Goal: Task Accomplishment & Management: Manage account settings

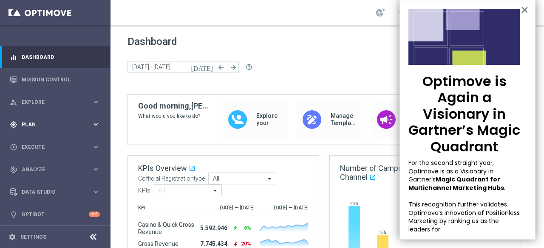
click at [93, 122] on icon "keyboard_arrow_right" at bounding box center [96, 125] width 8 height 8
click at [46, 141] on link "Target Groups" at bounding box center [55, 142] width 66 height 7
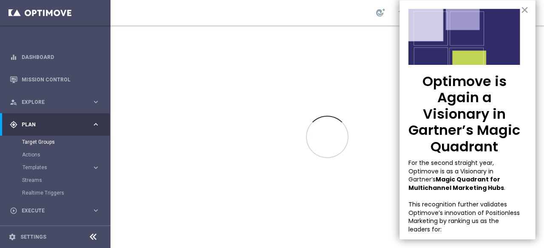
click at [520, 11] on button "×" at bounding box center [524, 10] width 8 height 14
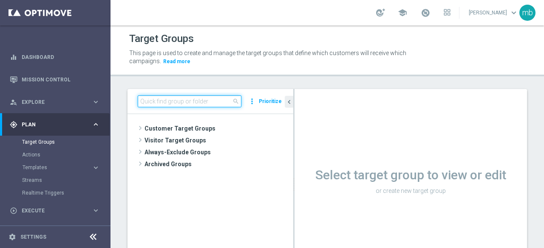
click at [185, 101] on input at bounding box center [190, 102] width 104 height 12
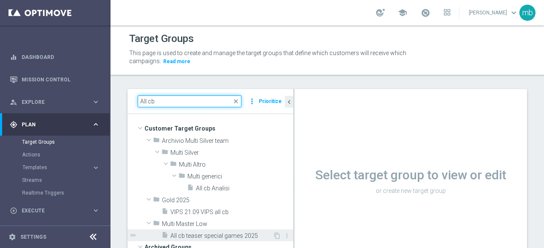
type input "All cb"
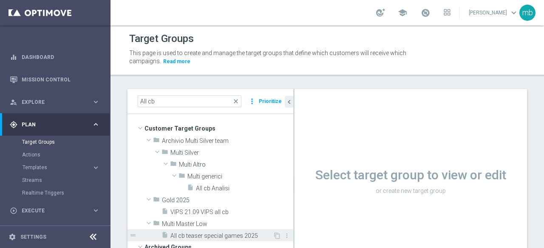
click at [217, 234] on span "All cb teaser special games 2025" at bounding box center [221, 236] width 102 height 7
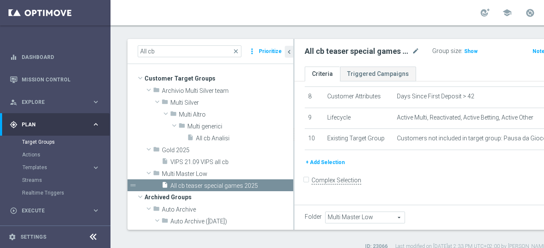
scroll to position [220, 0]
click at [328, 167] on button "+ Add Selection" at bounding box center [324, 162] width 41 height 9
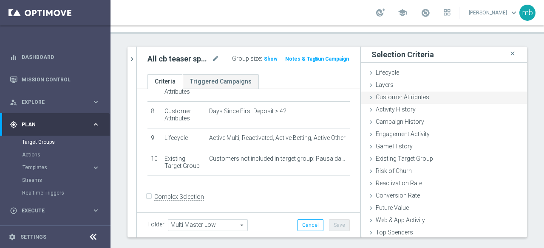
click at [367, 98] on icon at bounding box center [370, 97] width 7 height 7
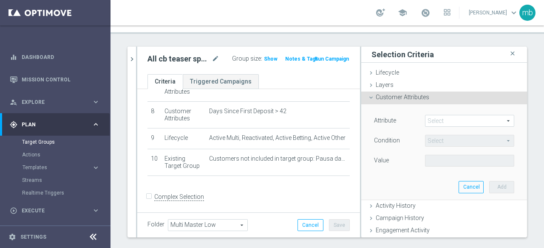
click at [471, 126] on span at bounding box center [469, 120] width 88 height 11
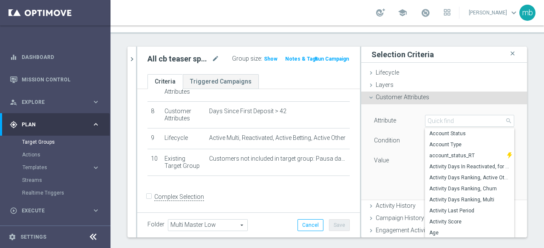
click at [394, 146] on div "Condition" at bounding box center [392, 142] width 51 height 14
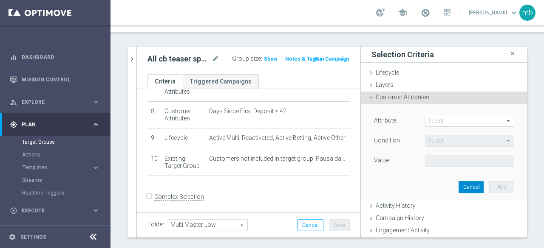
click at [467, 190] on button "Cancel" at bounding box center [470, 187] width 25 height 12
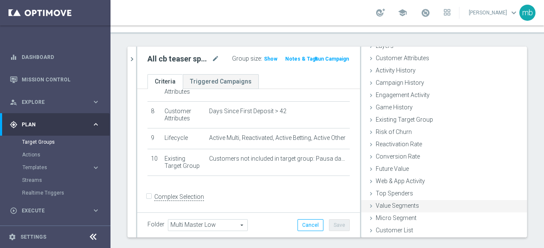
scroll to position [0, 0]
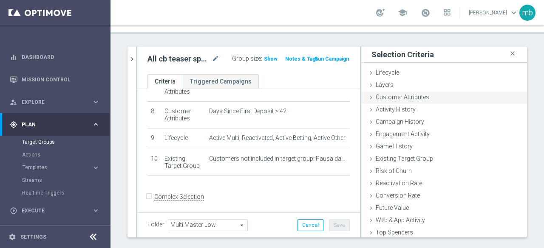
click at [367, 98] on icon at bounding box center [370, 97] width 7 height 7
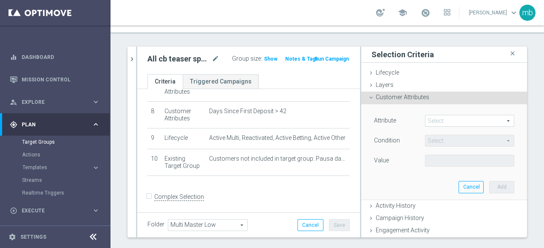
click at [464, 123] on span at bounding box center [469, 120] width 88 height 11
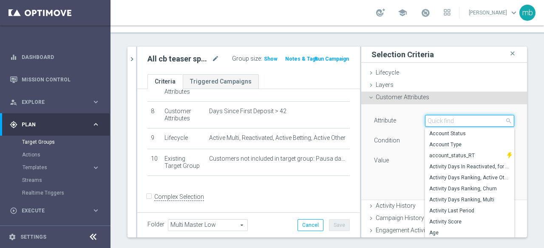
click at [459, 120] on input "search" at bounding box center [469, 121] width 89 height 12
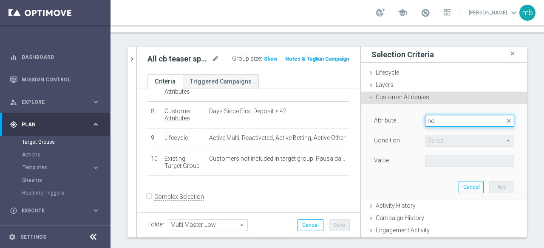
type input "n"
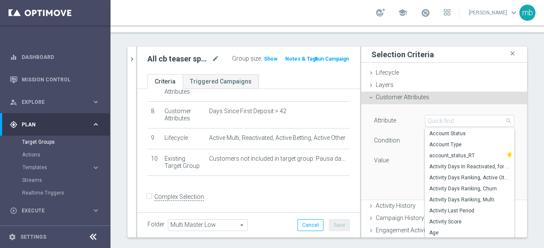
click at [382, 174] on div "Attribute Select arrow_drop_down search Account Status Account Type account_sta…" at bounding box center [443, 151] width 153 height 95
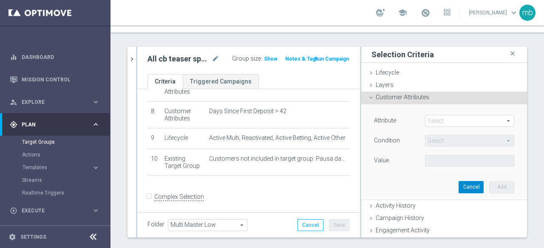
click at [458, 188] on button "Cancel" at bounding box center [470, 187] width 25 height 12
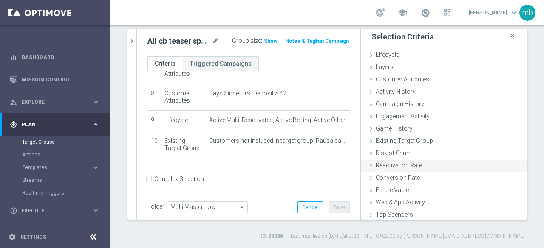
scroll to position [39, 0]
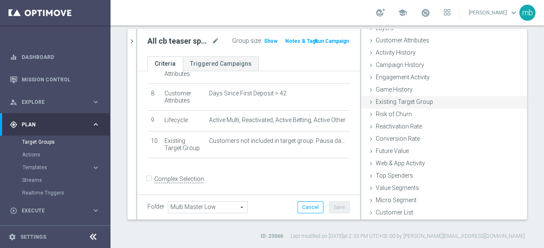
click at [367, 104] on icon at bounding box center [370, 102] width 7 height 7
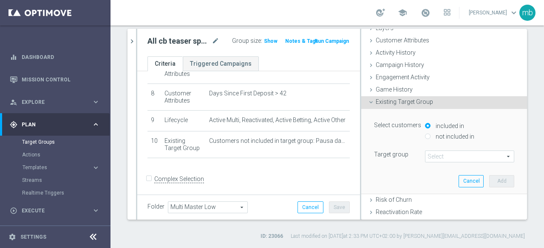
click at [425, 136] on input "not included in" at bounding box center [428, 137] width 6 height 6
radio input "true"
click at [496, 156] on span at bounding box center [469, 156] width 88 height 11
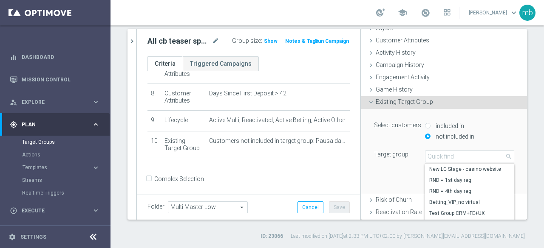
click at [389, 176] on div "Select customers included in not included in Target group Select arrow_drop_dow…" at bounding box center [443, 151] width 153 height 84
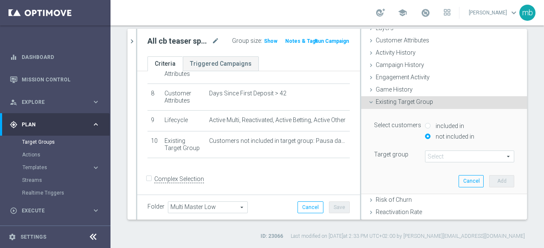
click at [427, 157] on span at bounding box center [469, 156] width 88 height 11
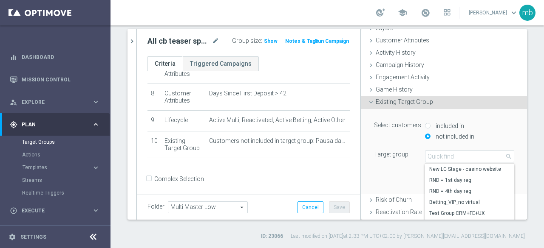
click at [390, 187] on div "Select customers included in not included in Target group Select arrow_drop_dow…" at bounding box center [443, 151] width 153 height 84
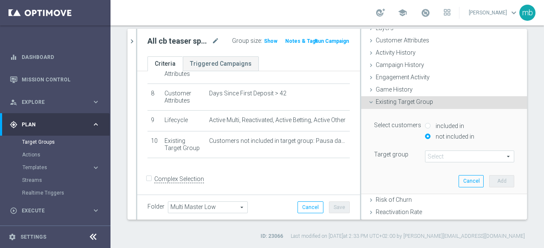
click at [454, 157] on span at bounding box center [469, 156] width 88 height 11
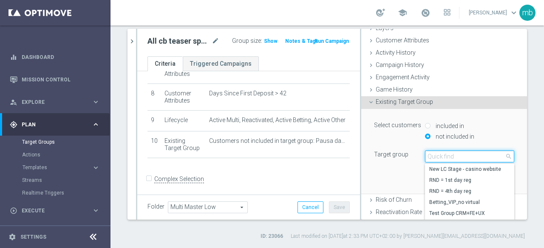
click at [445, 156] on input "search" at bounding box center [469, 157] width 89 height 12
type input "C"
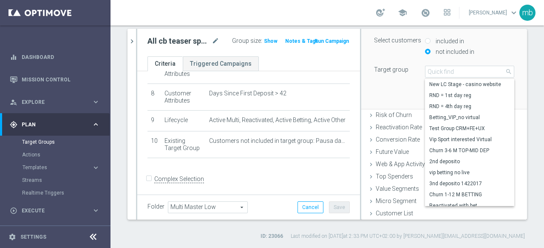
click at [384, 96] on div "Select customers included in not included in Target group Select arrow_drop_dow…" at bounding box center [443, 66] width 153 height 84
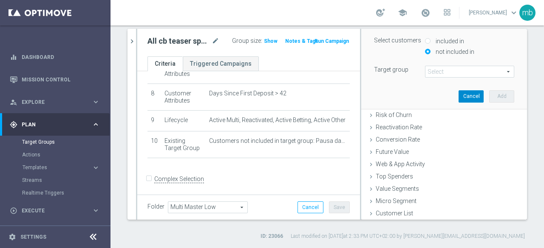
click at [458, 98] on button "Cancel" at bounding box center [470, 96] width 25 height 12
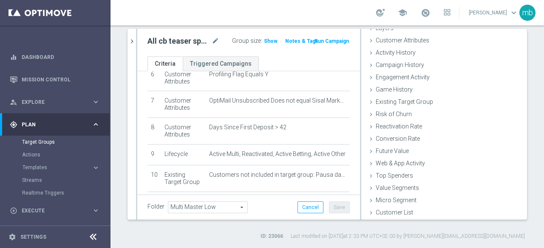
scroll to position [83, 0]
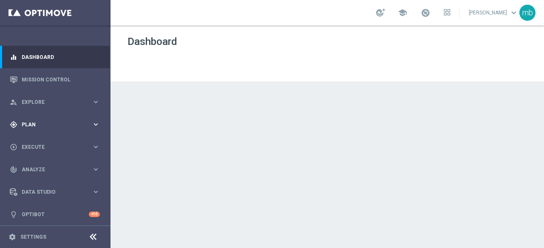
click at [96, 124] on icon "keyboard_arrow_right" at bounding box center [96, 125] width 8 height 8
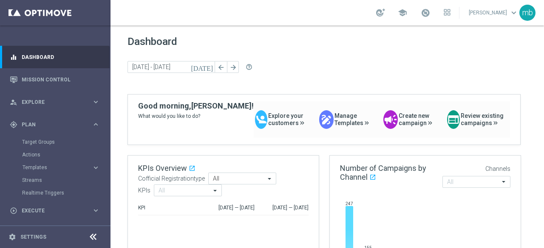
click at [37, 146] on div "Target Groups" at bounding box center [65, 142] width 87 height 13
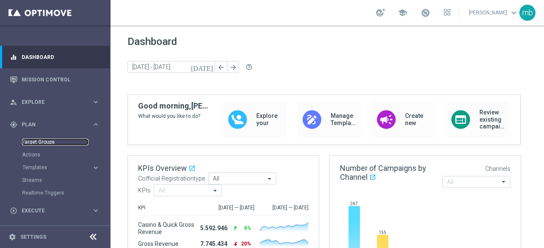
click at [37, 144] on link "Target Groups" at bounding box center [55, 142] width 66 height 7
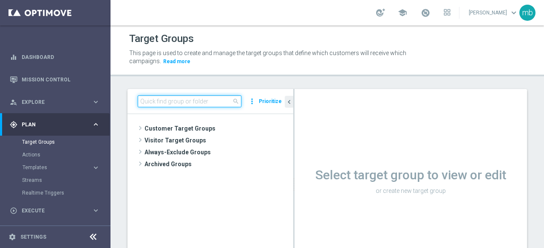
click at [181, 103] on input at bounding box center [190, 102] width 104 height 12
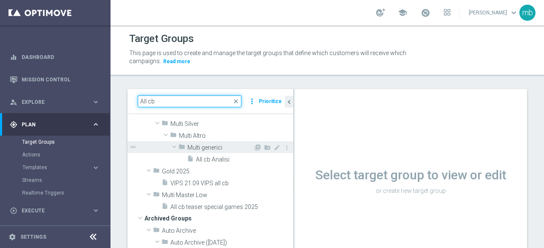
scroll to position [42, 0]
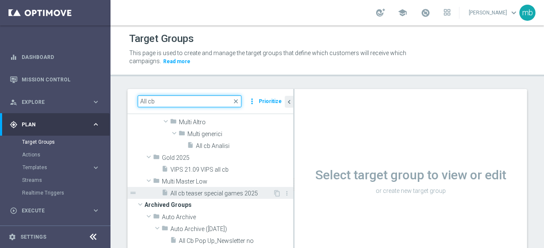
type input "All cb"
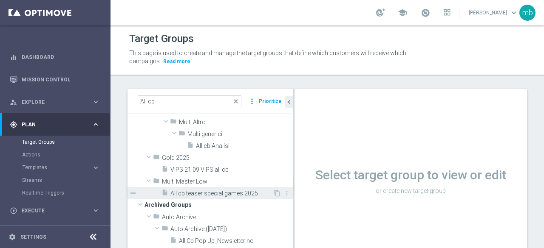
click at [208, 195] on span "All cb teaser special games 2025" at bounding box center [221, 193] width 102 height 7
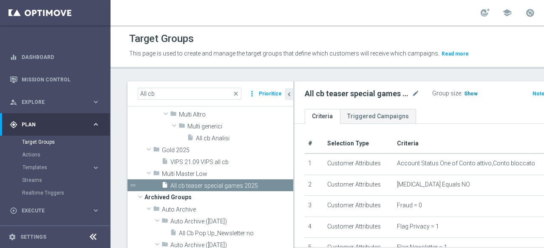
click at [464, 97] on span "Show" at bounding box center [471, 94] width 14 height 6
click at [464, 99] on span "364,091" at bounding box center [474, 95] width 21 height 8
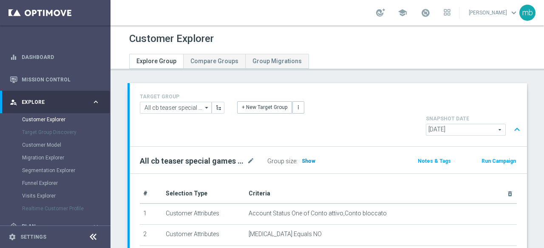
click at [308, 158] on span "Show" at bounding box center [308, 161] width 14 height 6
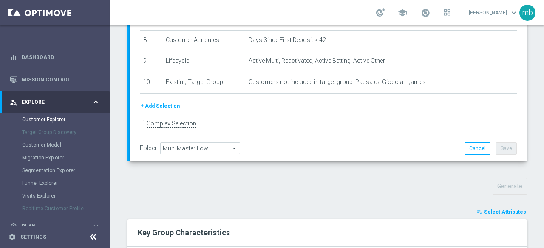
scroll to position [205, 0]
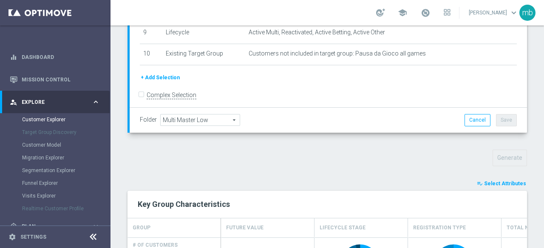
click at [504, 181] on span "Select Attributes" at bounding box center [505, 184] width 42 height 6
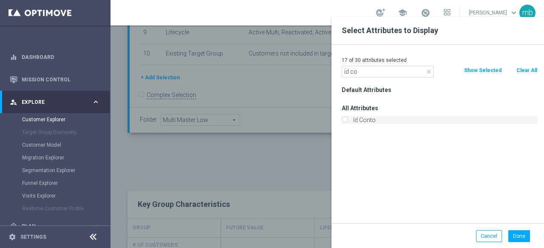
type input "id co"
click at [344, 119] on input "Id Conto" at bounding box center [344, 121] width 6 height 6
checkbox input "true"
click at [514, 234] on button "Done" at bounding box center [519, 237] width 22 height 12
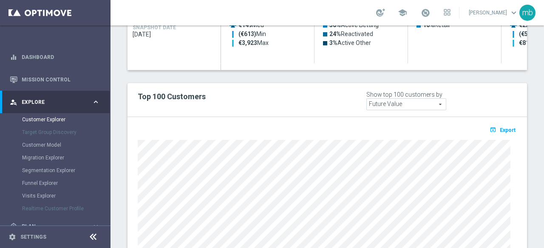
scroll to position [387, 0]
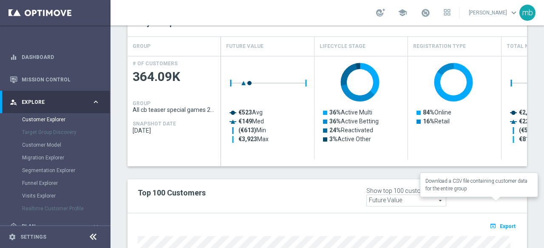
click at [501, 224] on span "Export" at bounding box center [507, 227] width 16 height 6
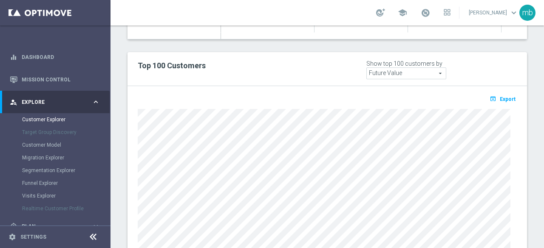
scroll to position [557, 0]
